Goal: Information Seeking & Learning: Learn about a topic

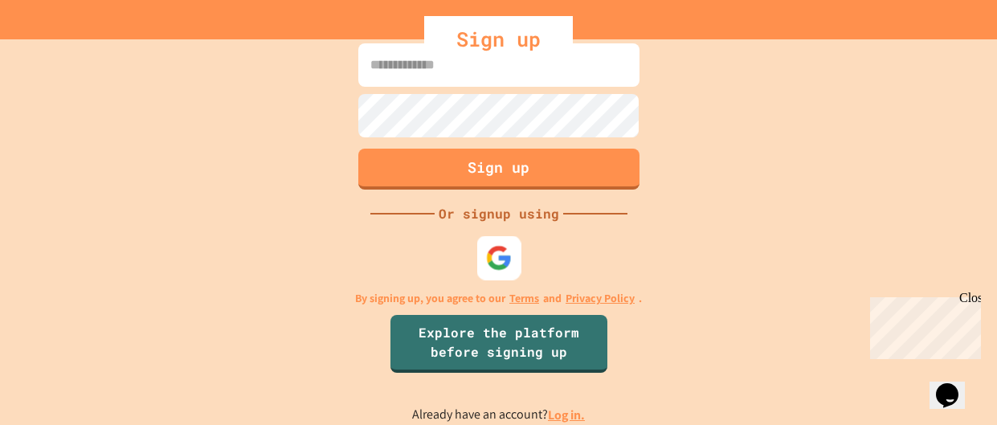
click at [506, 262] on img at bounding box center [498, 258] width 27 height 27
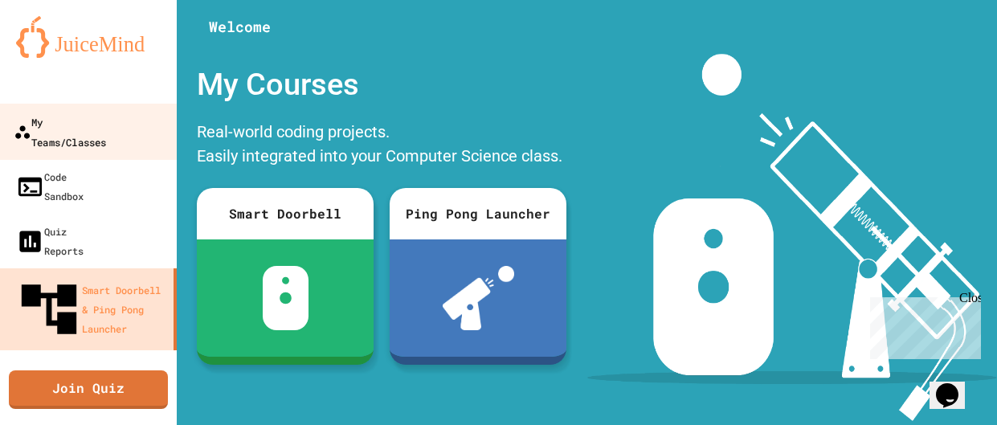
click at [106, 124] on div "My Teams/Classes" at bounding box center [60, 131] width 92 height 39
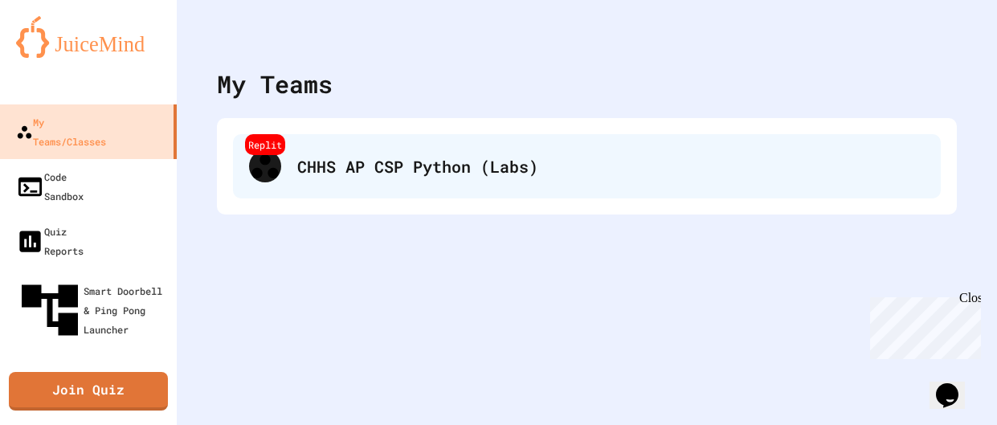
click at [455, 189] on div "Replit CHHS AP CSP Python (Labs)" at bounding box center [587, 166] width 708 height 64
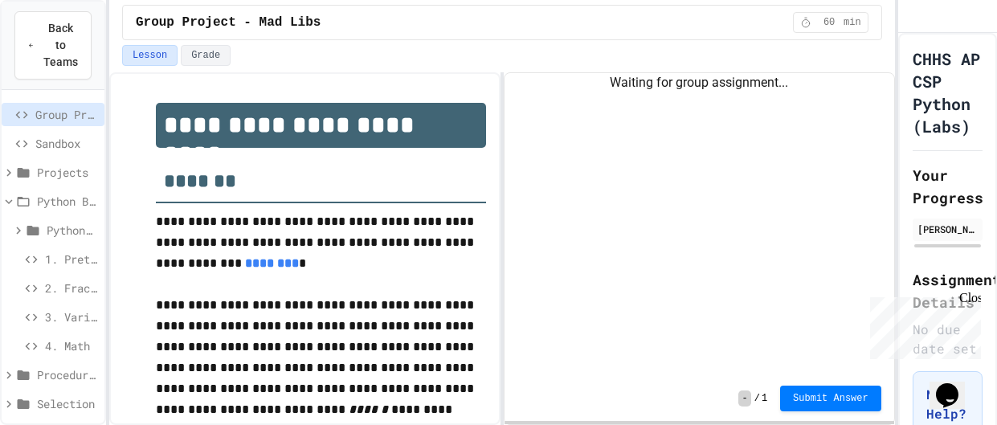
click at [58, 170] on span "Projects" at bounding box center [67, 172] width 61 height 17
click at [18, 178] on icon at bounding box center [23, 173] width 14 height 14
click at [80, 264] on span "1. Pretty Box" at bounding box center [71, 259] width 53 height 17
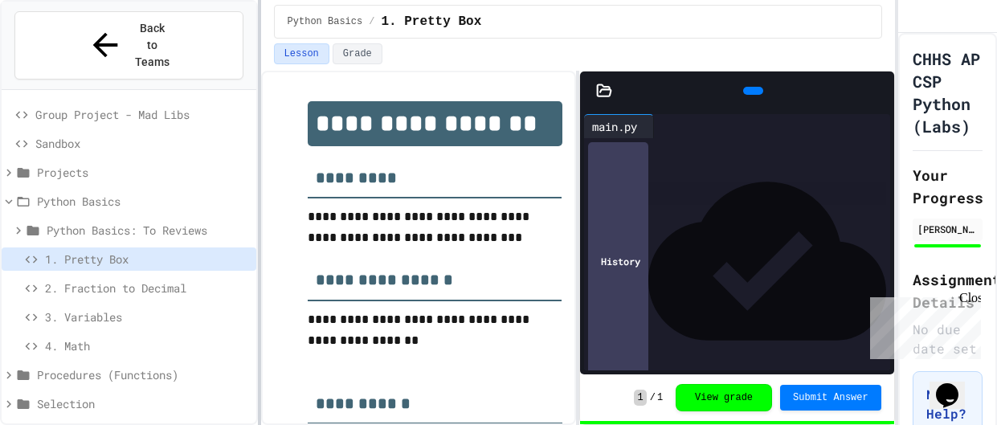
click at [258, 270] on div at bounding box center [259, 212] width 3 height 425
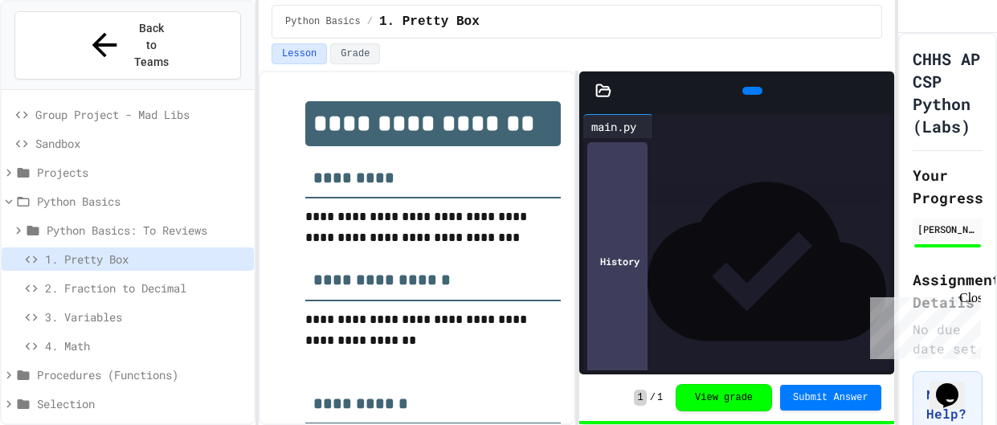
click at [972, 302] on div "Close" at bounding box center [969, 301] width 20 height 20
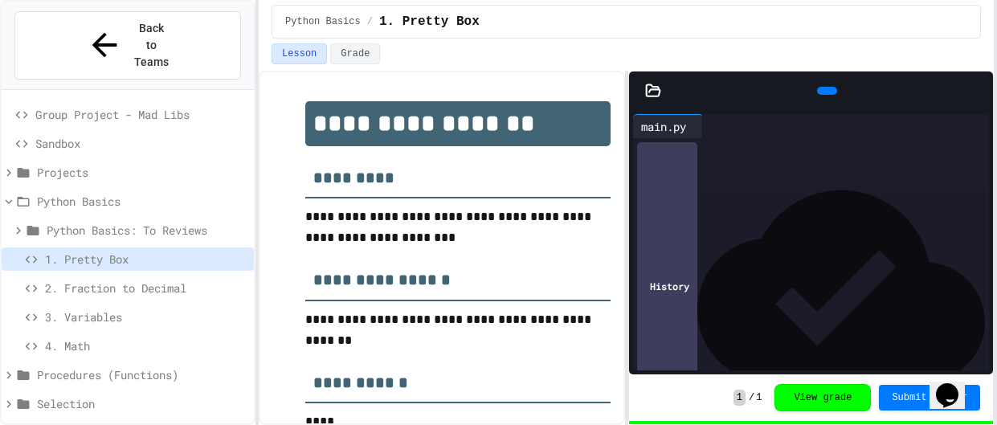
click at [996, 183] on div "**********" at bounding box center [498, 212] width 997 height 425
click at [473, 67] on div "Lesson Grade" at bounding box center [626, 56] width 735 height 27
click at [370, 51] on button "Grade" at bounding box center [355, 53] width 50 height 21
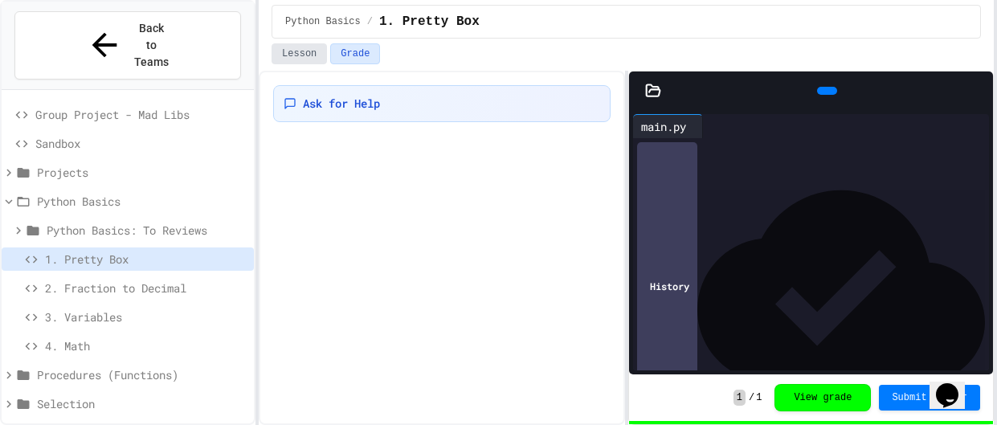
click at [301, 61] on button "Lesson" at bounding box center [299, 53] width 55 height 21
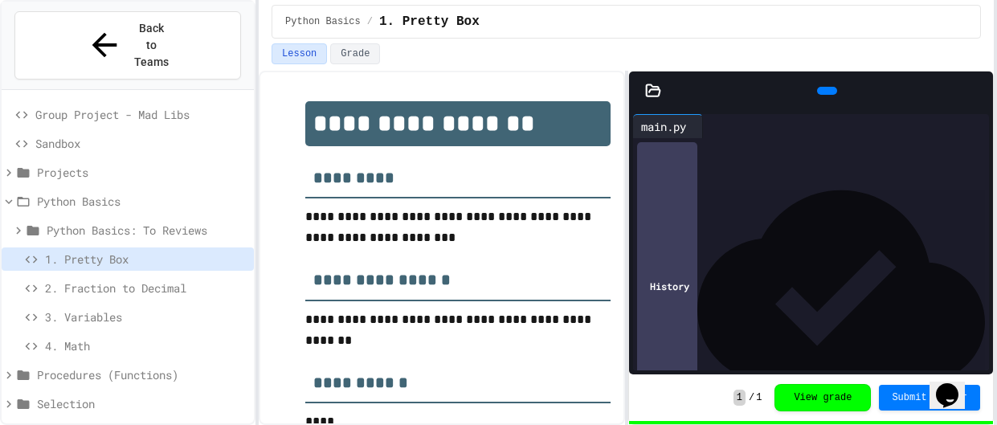
click at [825, 91] on icon at bounding box center [825, 91] width 0 height 0
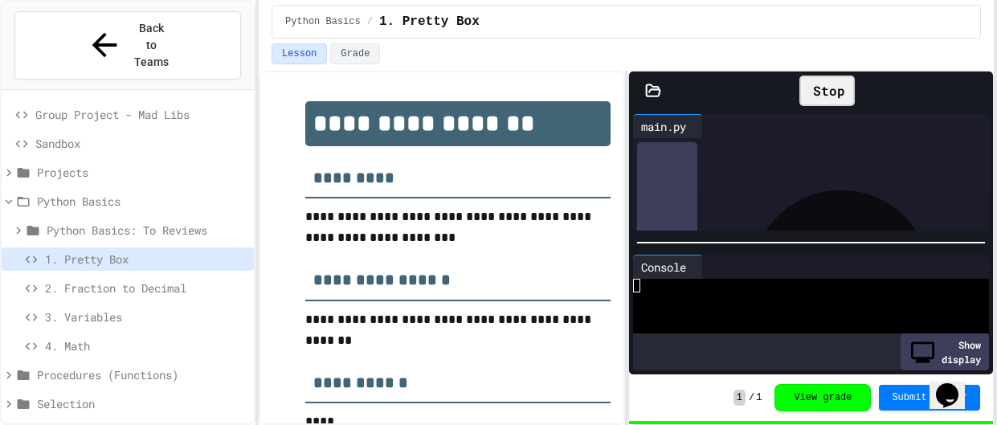
scroll to position [83, 0]
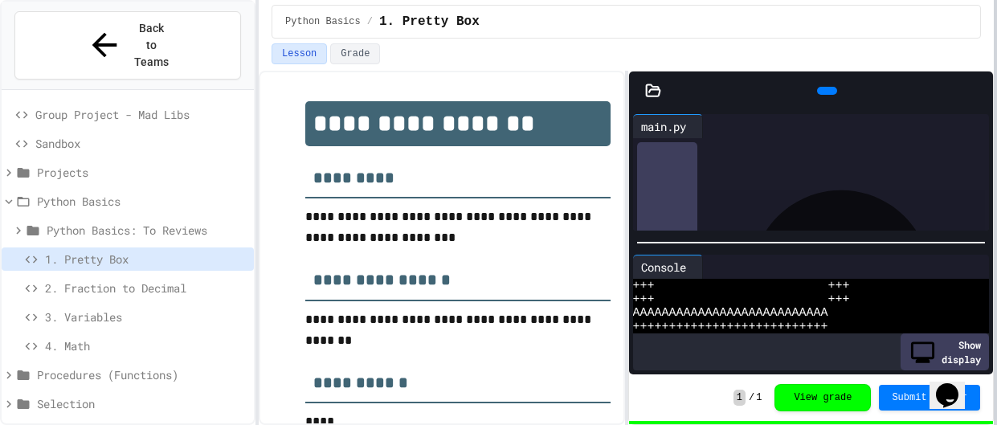
click at [996, 341] on div at bounding box center [995, 212] width 3 height 425
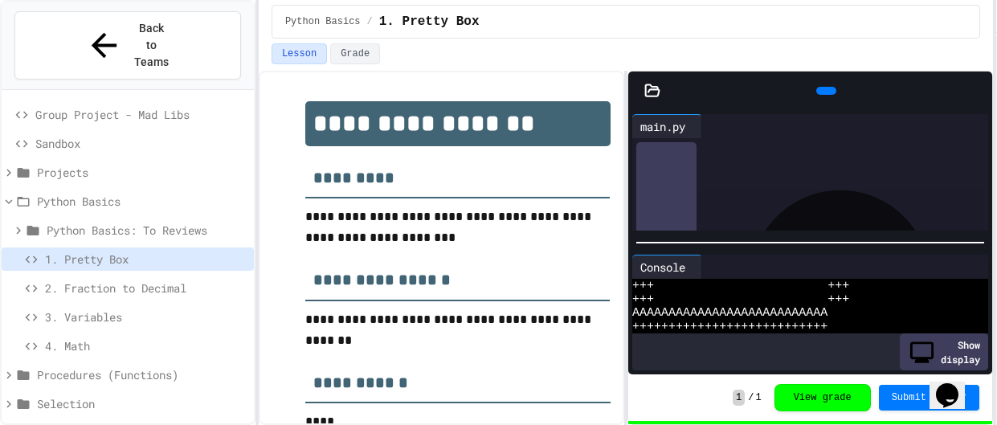
click at [995, 27] on div "**********" at bounding box center [498, 212] width 997 height 425
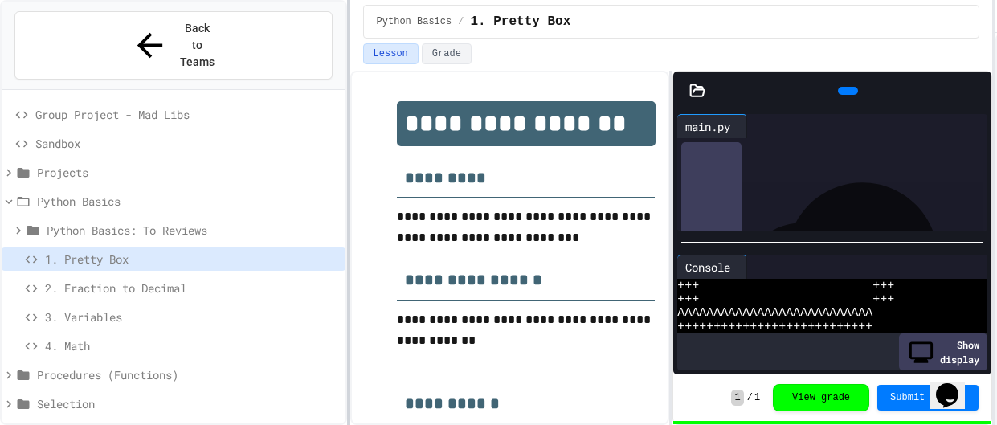
click at [347, 237] on div at bounding box center [348, 212] width 3 height 425
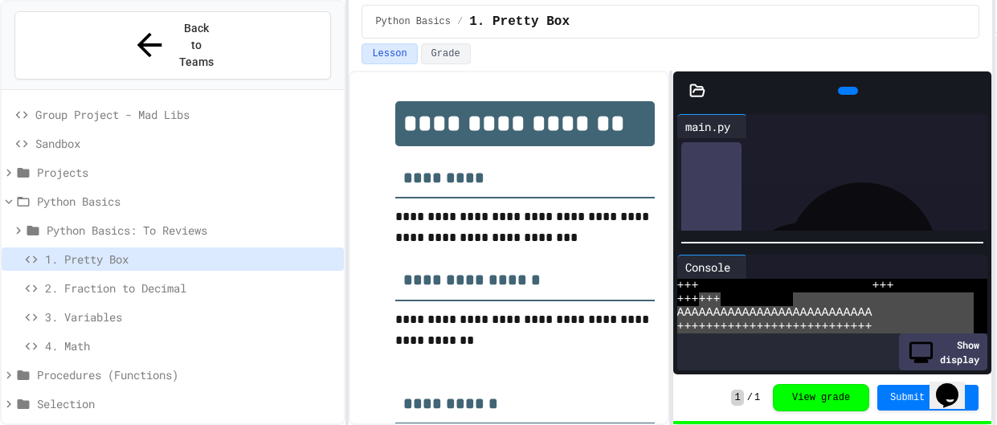
drag, startPoint x: 791, startPoint y: 304, endPoint x: 802, endPoint y: 333, distance: 31.8
click at [993, 311] on div at bounding box center [993, 212] width 3 height 425
